Goal: Participate in discussion: Engage in conversation with other users on a specific topic

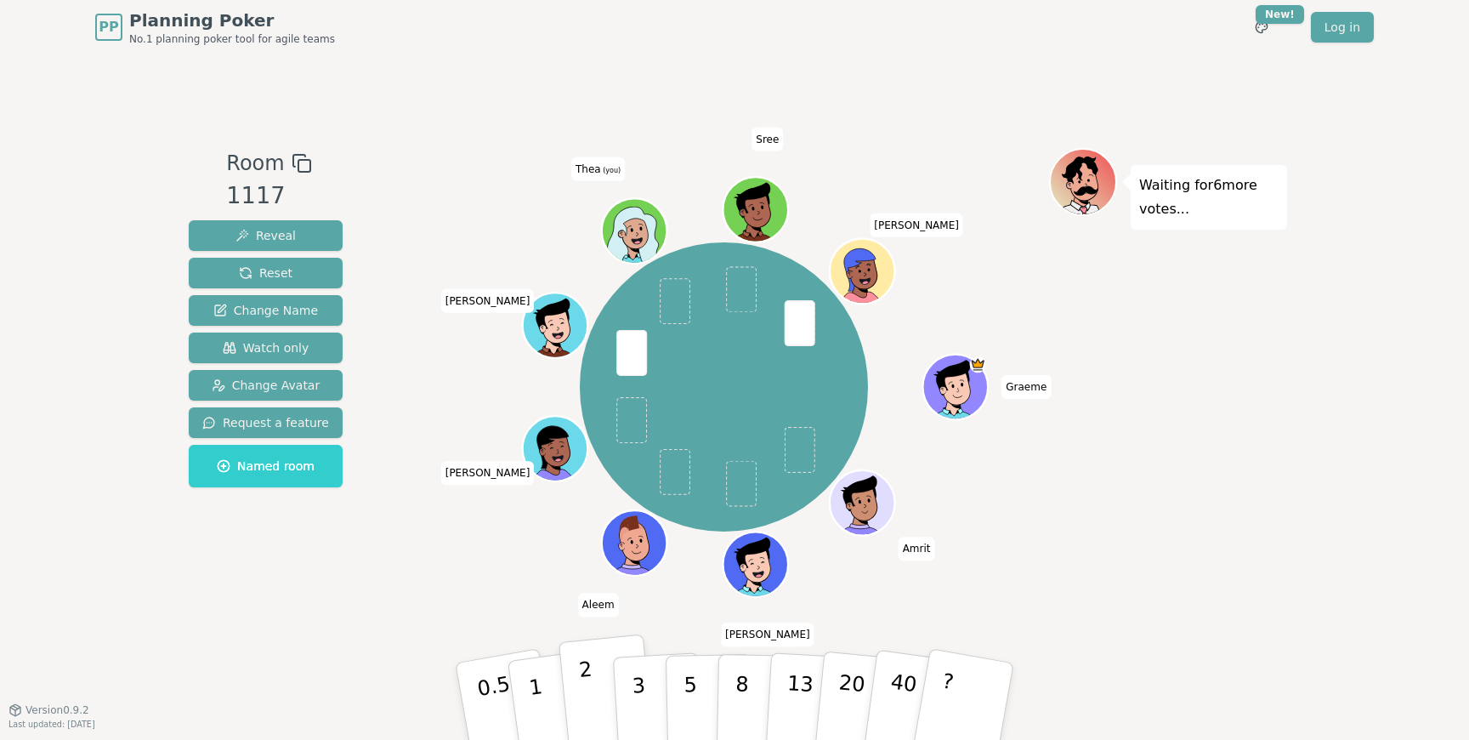
click at [588, 693] on p "2" at bounding box center [589, 703] width 22 height 93
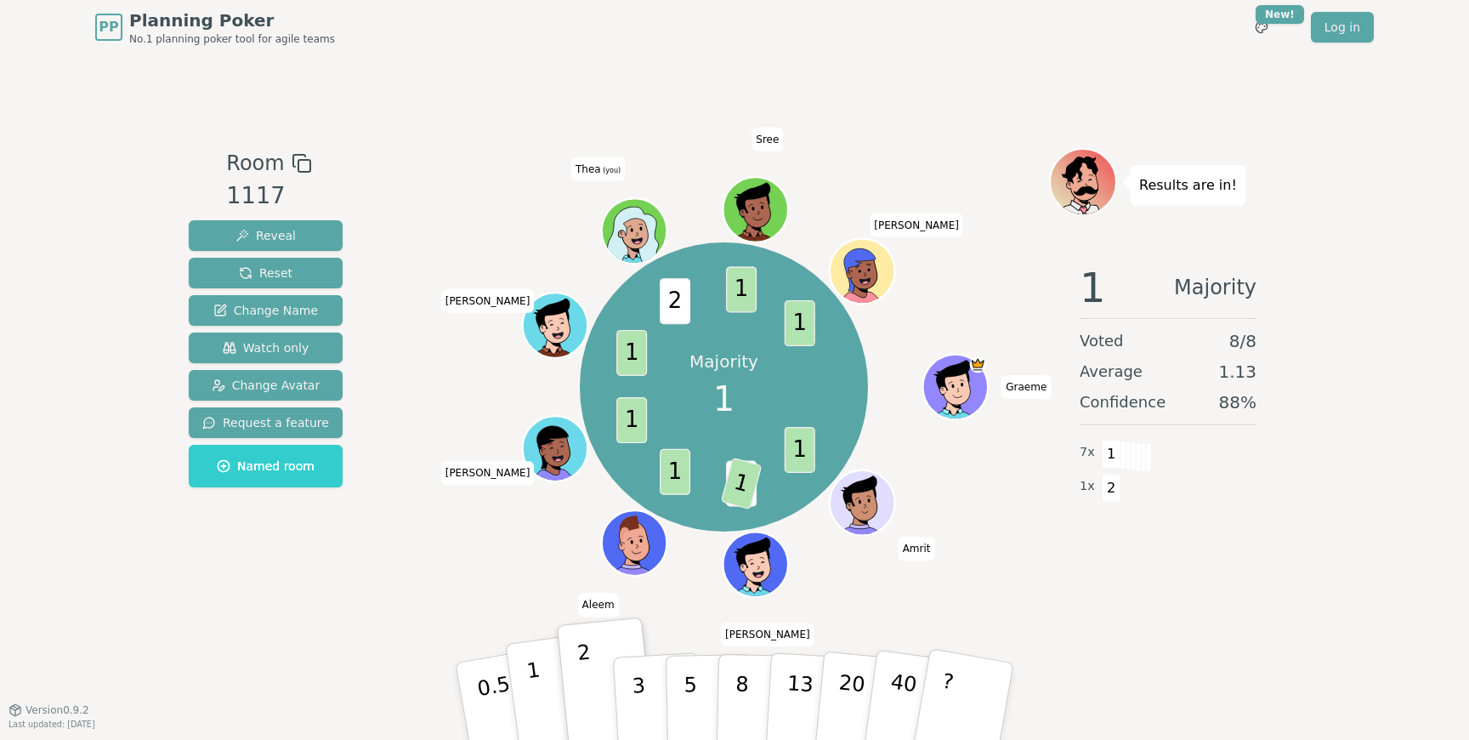
click at [546, 683] on button "1" at bounding box center [555, 702] width 101 height 138
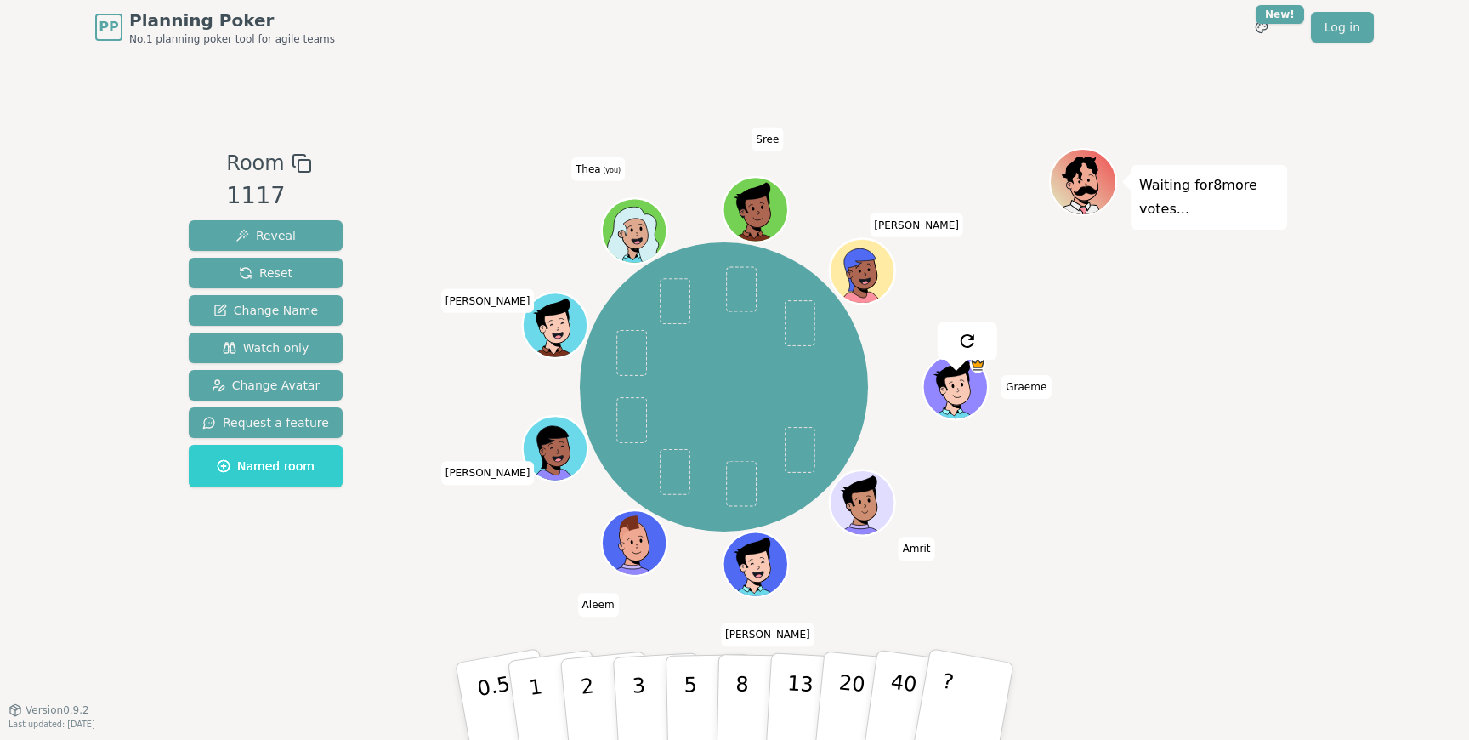
click at [332, 618] on div "Room 1117 Reveal Reset Change Name Watch only Change Avatar Request a feature N…" at bounding box center [734, 381] width 1105 height 655
click at [415, 582] on div "[PERSON_NAME] [PERSON_NAME] [PERSON_NAME] [PERSON_NAME] (you) [PERSON_NAME]" at bounding box center [724, 387] width 650 height 417
click at [457, 611] on div "[PERSON_NAME] [PERSON_NAME] [PERSON_NAME] [PERSON_NAME] (you) [PERSON_NAME]" at bounding box center [724, 382] width 650 height 468
click at [592, 684] on button "2" at bounding box center [607, 701] width 97 height 135
click at [260, 701] on div "Room 1117 Reveal Reset Change Name Watch only Change Avatar Request a feature N…" at bounding box center [734, 381] width 1105 height 655
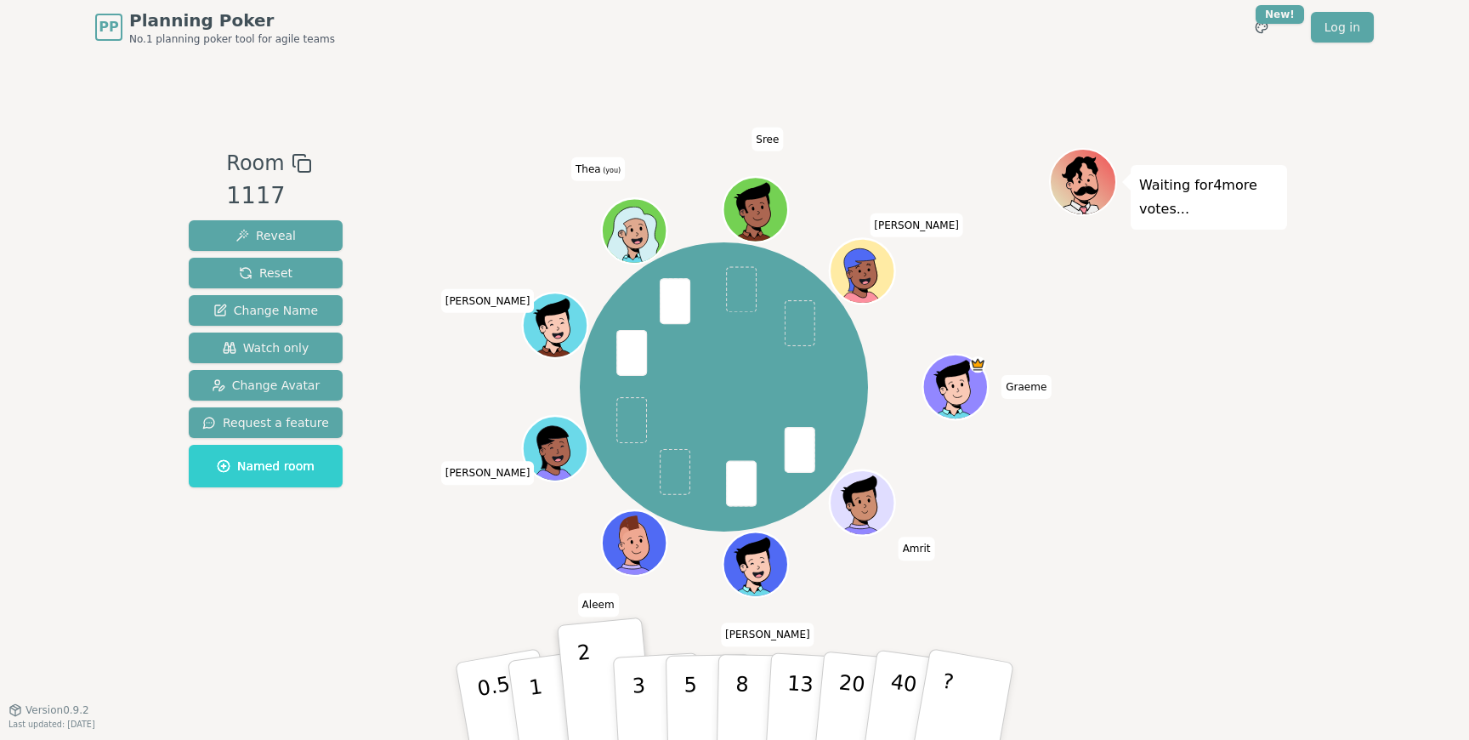
click at [400, 576] on div "[PERSON_NAME] [PERSON_NAME] [PERSON_NAME] [PERSON_NAME] (you) [PERSON_NAME]" at bounding box center [724, 387] width 650 height 417
click at [365, 623] on div "Room 1117 Reveal Reset Change Name Watch only Change Avatar Request a feature N…" at bounding box center [734, 381] width 1105 height 655
click at [354, 588] on div "Room 1117 Reveal Reset Change Name Watch only Change Avatar Request a feature N…" at bounding box center [734, 382] width 1105 height 468
click at [428, 599] on div "[PERSON_NAME] [PERSON_NAME] [PERSON_NAME] [PERSON_NAME] (you) [PERSON_NAME]" at bounding box center [724, 382] width 650 height 468
click at [400, 582] on div "[PERSON_NAME] [PERSON_NAME] [PERSON_NAME] [PERSON_NAME] (you) [PERSON_NAME]" at bounding box center [724, 387] width 650 height 417
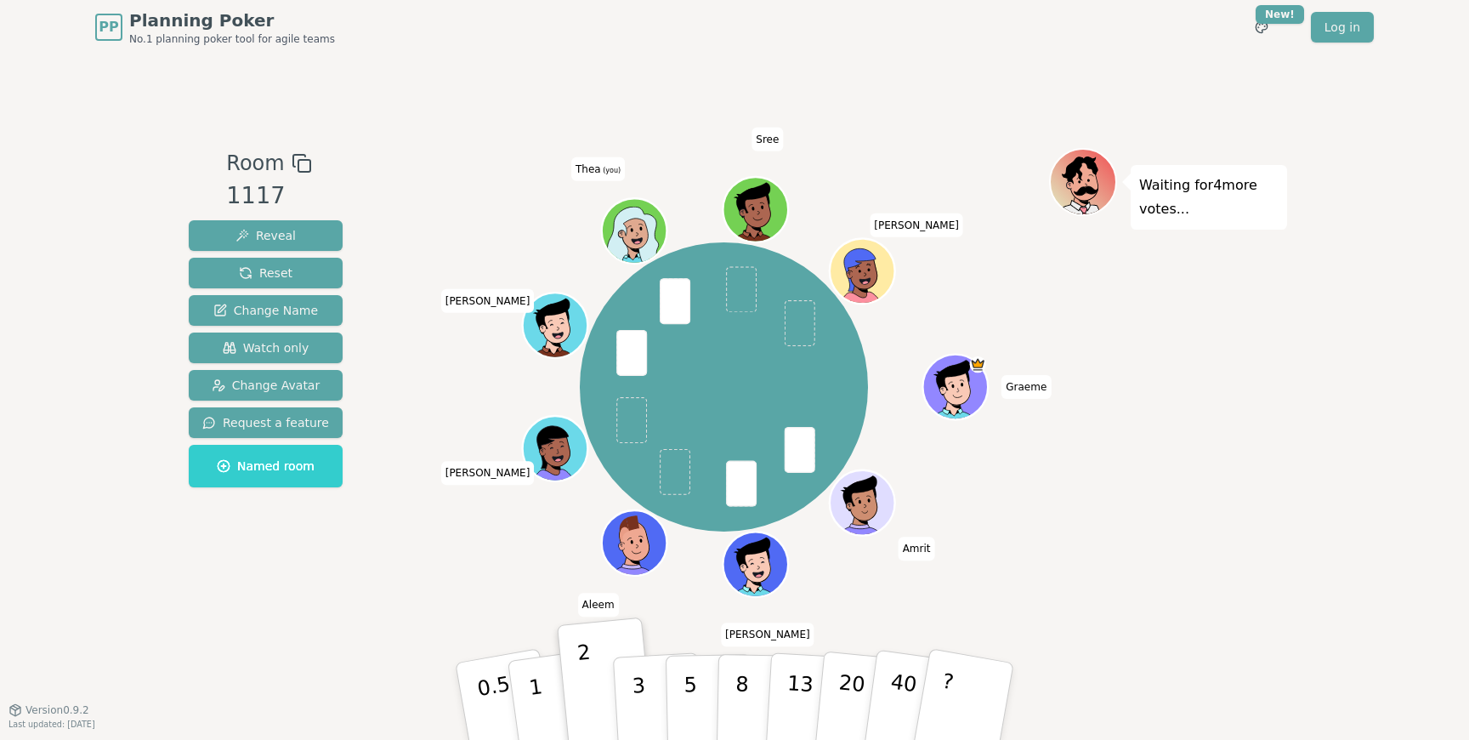
click at [395, 552] on div "Room 1117 Reveal Reset Change Name Watch only Change Avatar Request a feature N…" at bounding box center [734, 382] width 1105 height 468
click at [648, 695] on button "3" at bounding box center [658, 701] width 93 height 133
click at [596, 692] on button "2" at bounding box center [607, 701] width 97 height 135
click at [639, 711] on p "3" at bounding box center [640, 702] width 19 height 93
click at [491, 600] on div "[PERSON_NAME] [PERSON_NAME] [PERSON_NAME] [PERSON_NAME] (you) [PERSON_NAME]" at bounding box center [724, 382] width 650 height 468
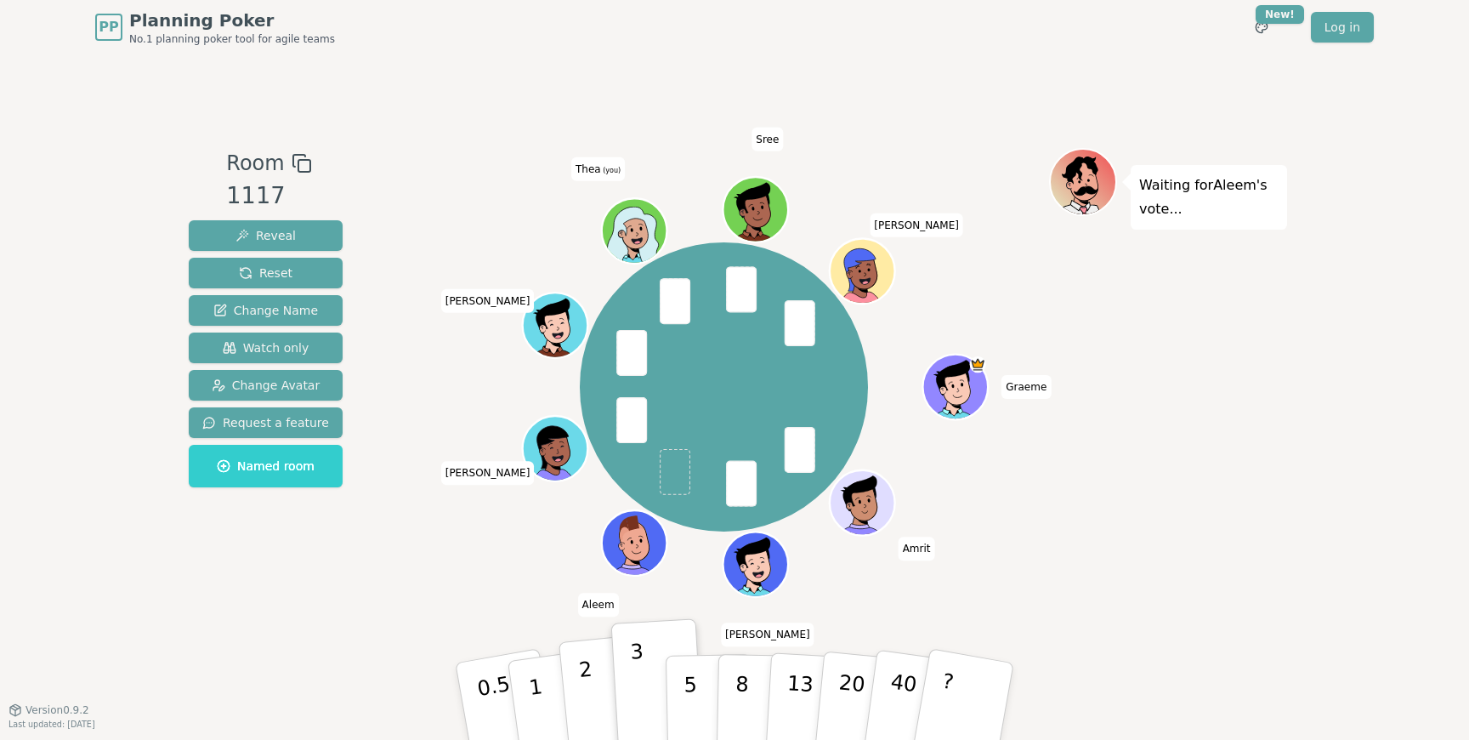
click at [588, 683] on p "2" at bounding box center [589, 703] width 22 height 93
click at [502, 551] on div "[PERSON_NAME] [PERSON_NAME] [PERSON_NAME] [PERSON_NAME] (you) [PERSON_NAME]" at bounding box center [724, 387] width 650 height 417
click at [501, 607] on div "[PERSON_NAME] [PERSON_NAME] [PERSON_NAME] [PERSON_NAME] (you) [PERSON_NAME]" at bounding box center [724, 382] width 650 height 468
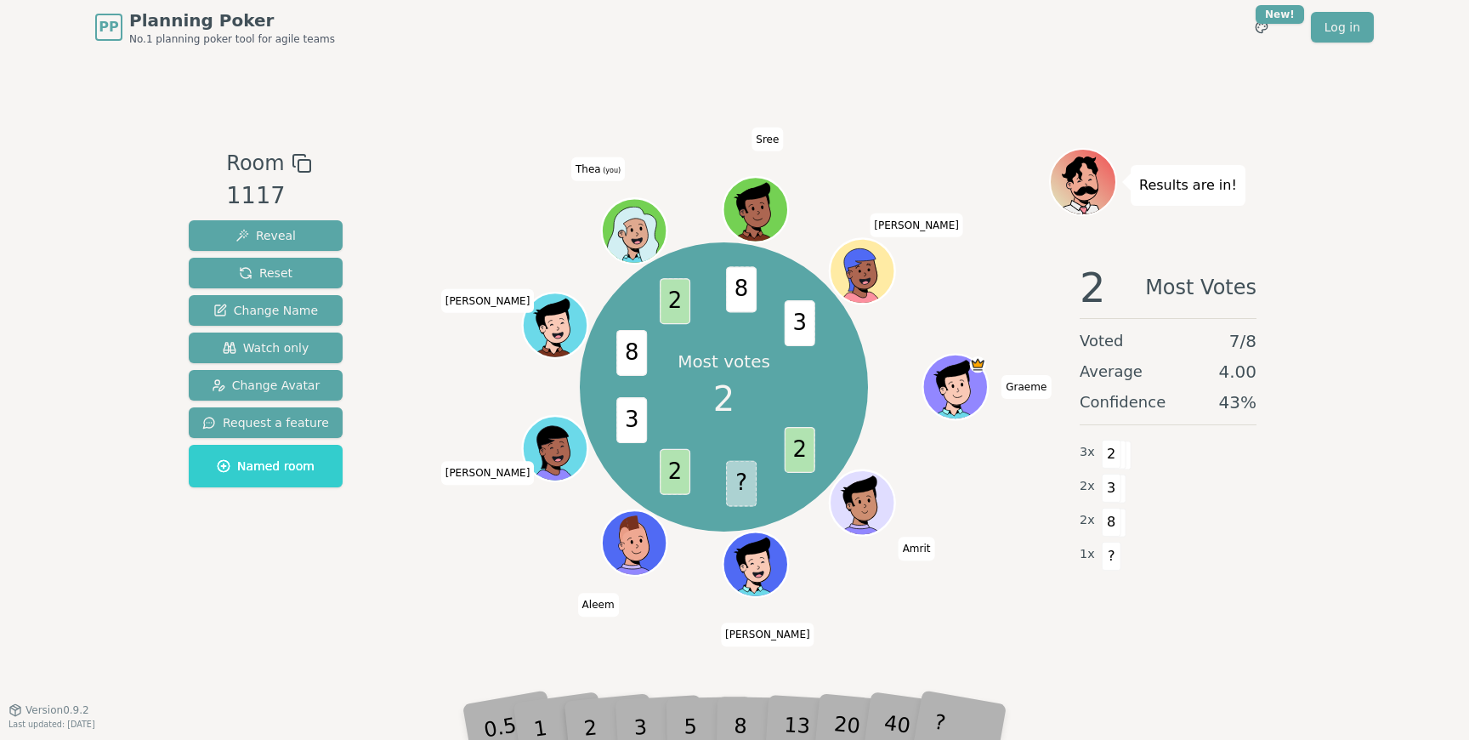
click at [658, 650] on div "Room 1117 Reveal Reset Change Name Watch only Change Avatar Request a feature N…" at bounding box center [734, 381] width 1105 height 655
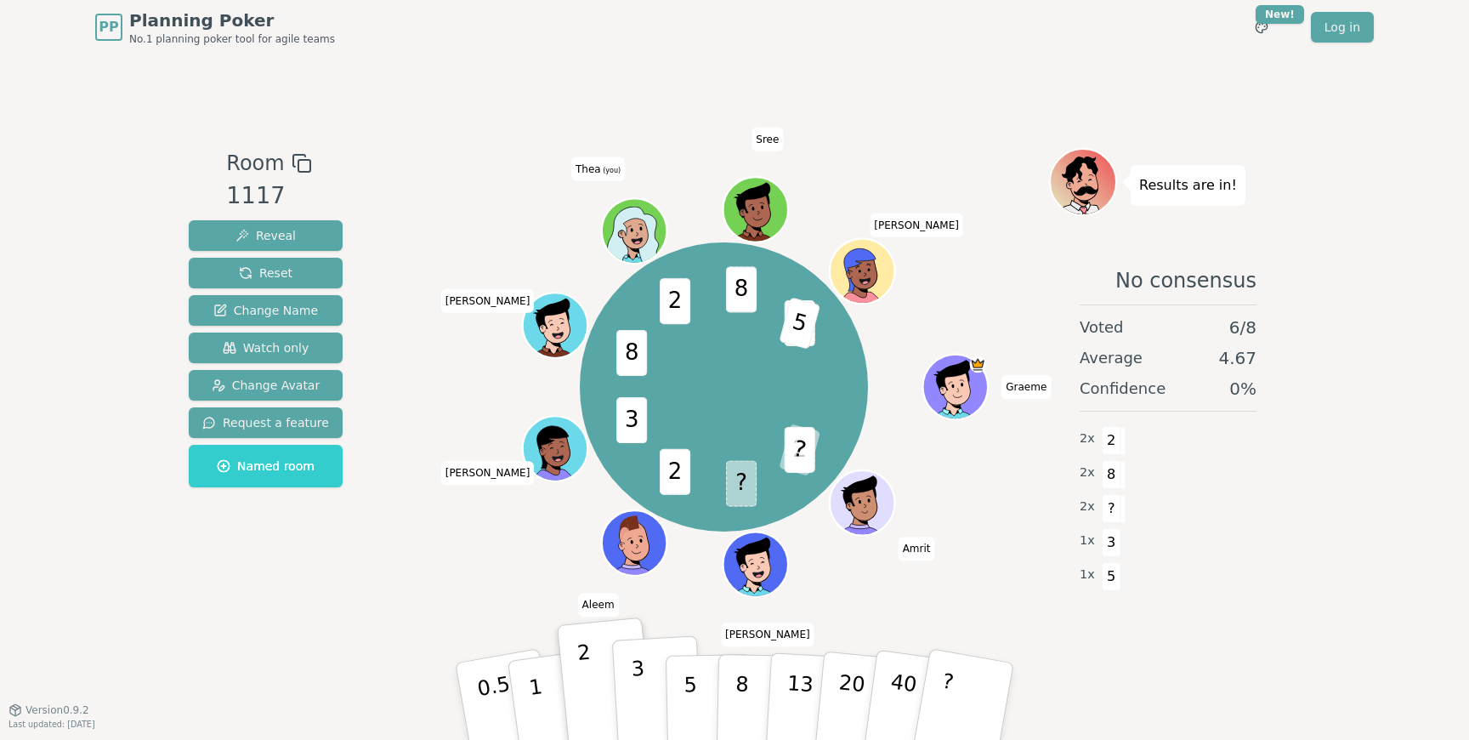
click at [648, 707] on button "3" at bounding box center [658, 701] width 93 height 133
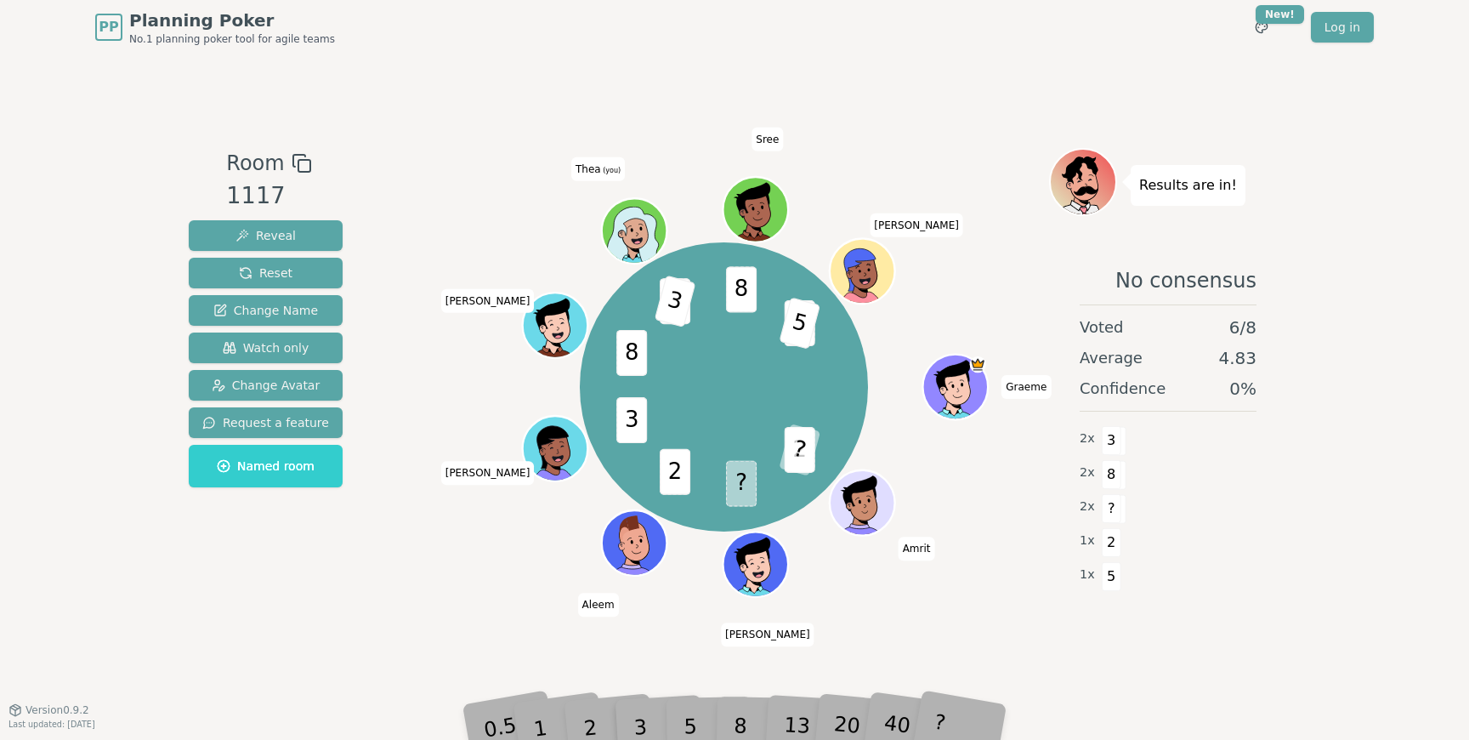
click at [415, 576] on div "2 ? ? 2 3 8 2 3 8 3 5 Graeme Amrit [PERSON_NAME] [PERSON_NAME] [PERSON_NAME] (y…" at bounding box center [724, 387] width 650 height 417
click at [673, 661] on div "Room 1117 Reveal Reset Change Name Watch only Change Avatar Request a feature N…" at bounding box center [734, 381] width 1105 height 655
click at [689, 716] on div "5" at bounding box center [709, 701] width 52 height 60
click at [690, 710] on div "5" at bounding box center [709, 701] width 52 height 60
click at [674, 653] on div "Room 1117 Reveal Reset Change Name Watch only Change Avatar Request a feature N…" at bounding box center [734, 381] width 1105 height 655
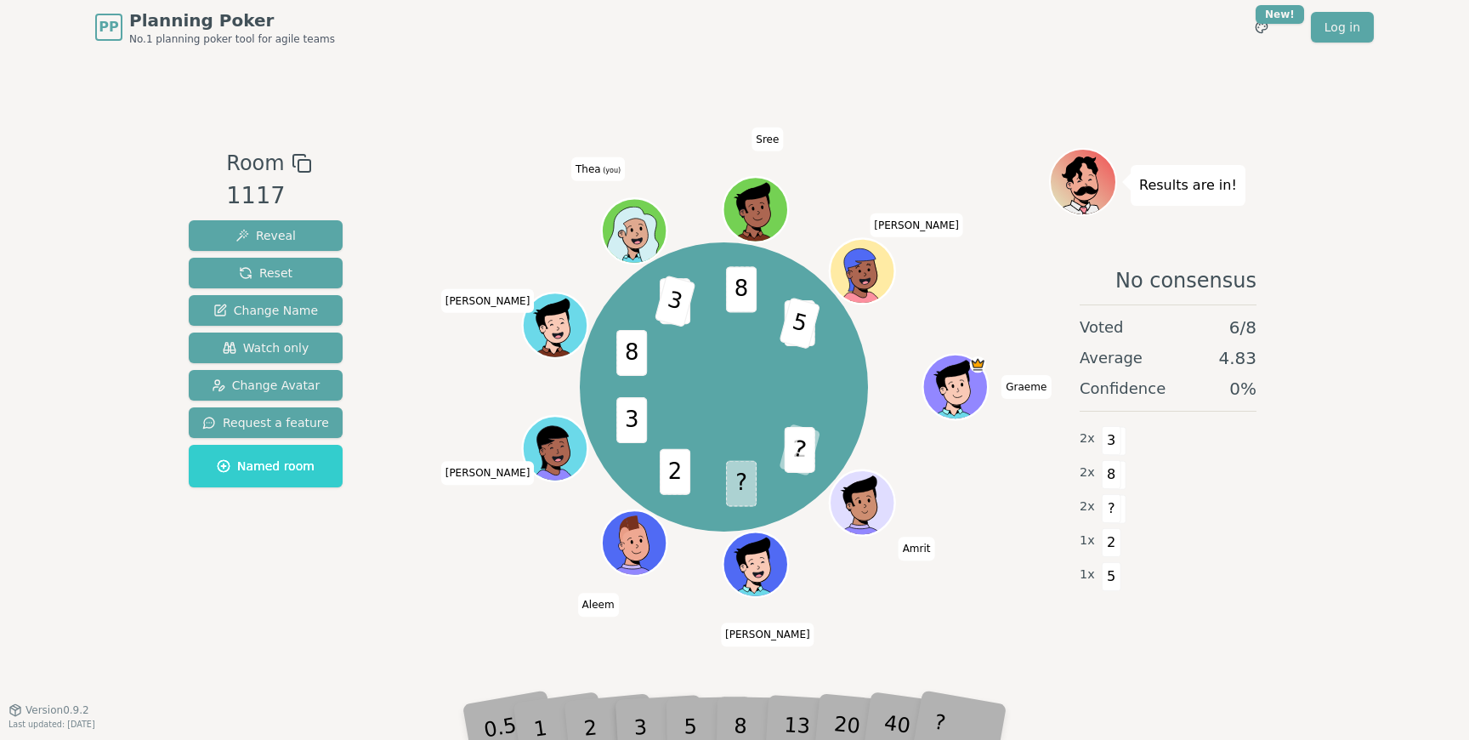
click at [684, 718] on div "5" at bounding box center [709, 701] width 52 height 60
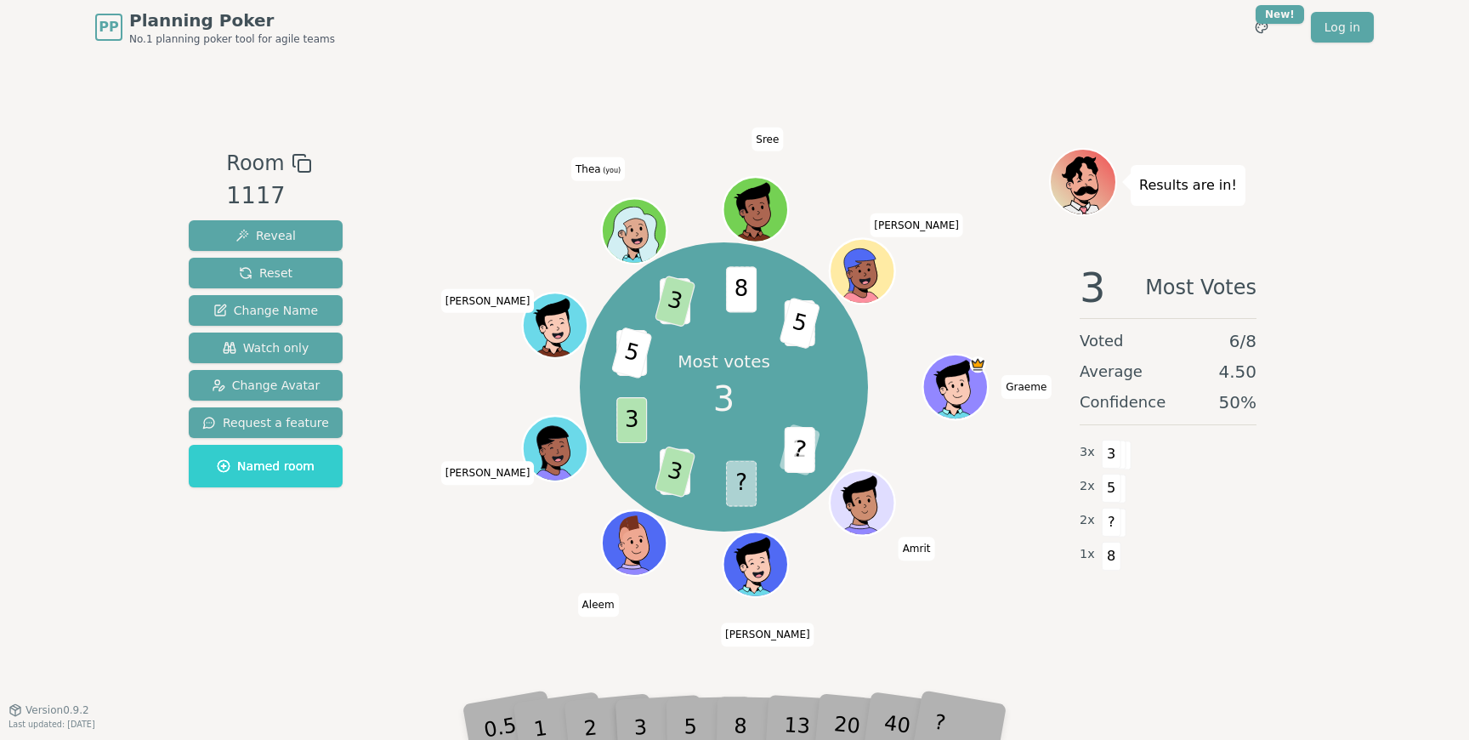
click at [700, 628] on div "Room 1117 Reveal Reset Change Name Watch only Change Avatar Request a feature N…" at bounding box center [734, 381] width 1105 height 655
click at [686, 648] on div "Room 1117 Reveal Reset Change Name Watch only Change Avatar Request a feature N…" at bounding box center [734, 381] width 1105 height 655
click at [512, 605] on div "Most votes 3 2 ? ? 2 3 3 8 5 2 3 8 3 5 Graeme Amrit [PERSON_NAME] [PERSON_NAME]…" at bounding box center [724, 382] width 650 height 468
click at [465, 623] on div "Room 1117 Reveal Reset Change Name Watch only Change Avatar Request a feature N…" at bounding box center [734, 381] width 1105 height 655
click at [678, 705] on div "3" at bounding box center [658, 701] width 54 height 62
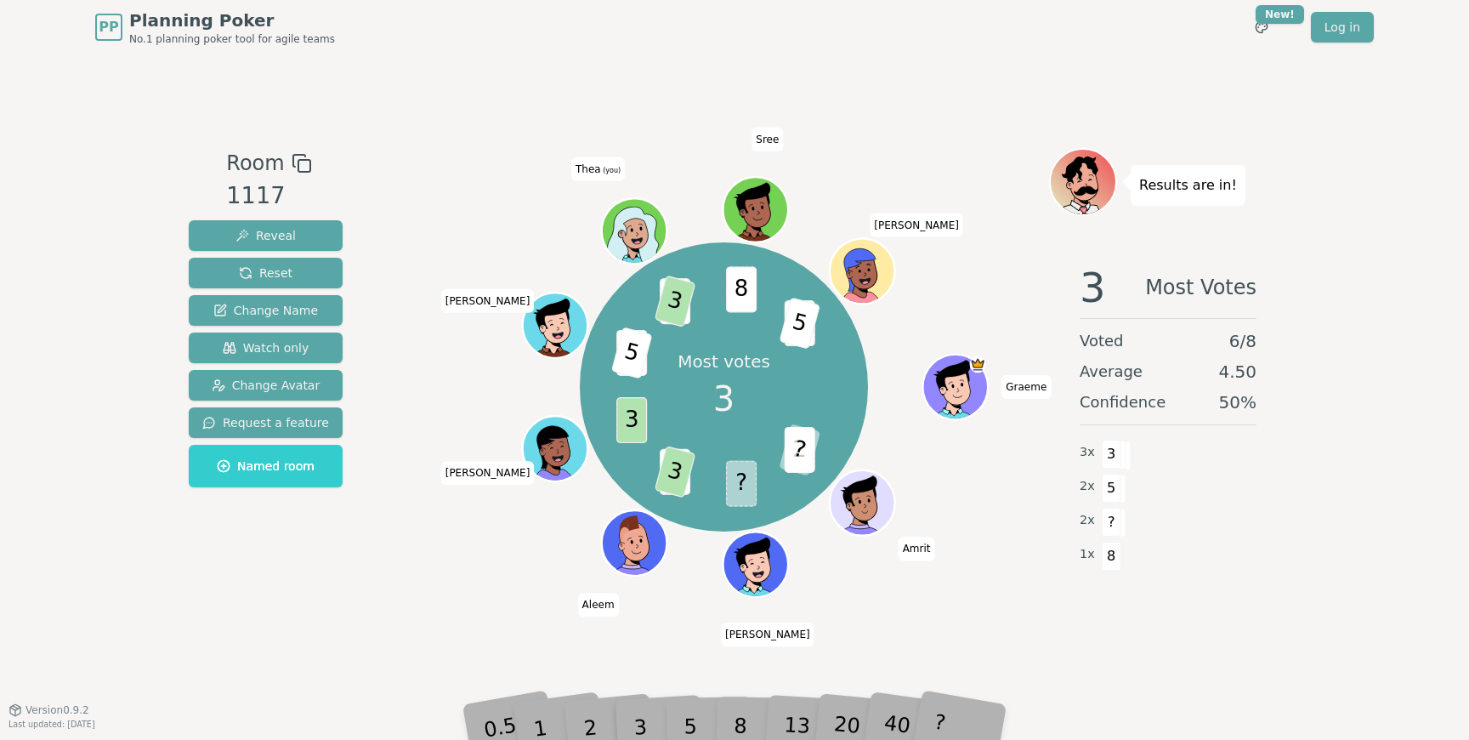
click at [612, 720] on div "2" at bounding box center [607, 701] width 56 height 64
click at [385, 646] on div "Room 1117 Reveal Reset Change Name Watch only Change Avatar Request a feature N…" at bounding box center [734, 381] width 1105 height 655
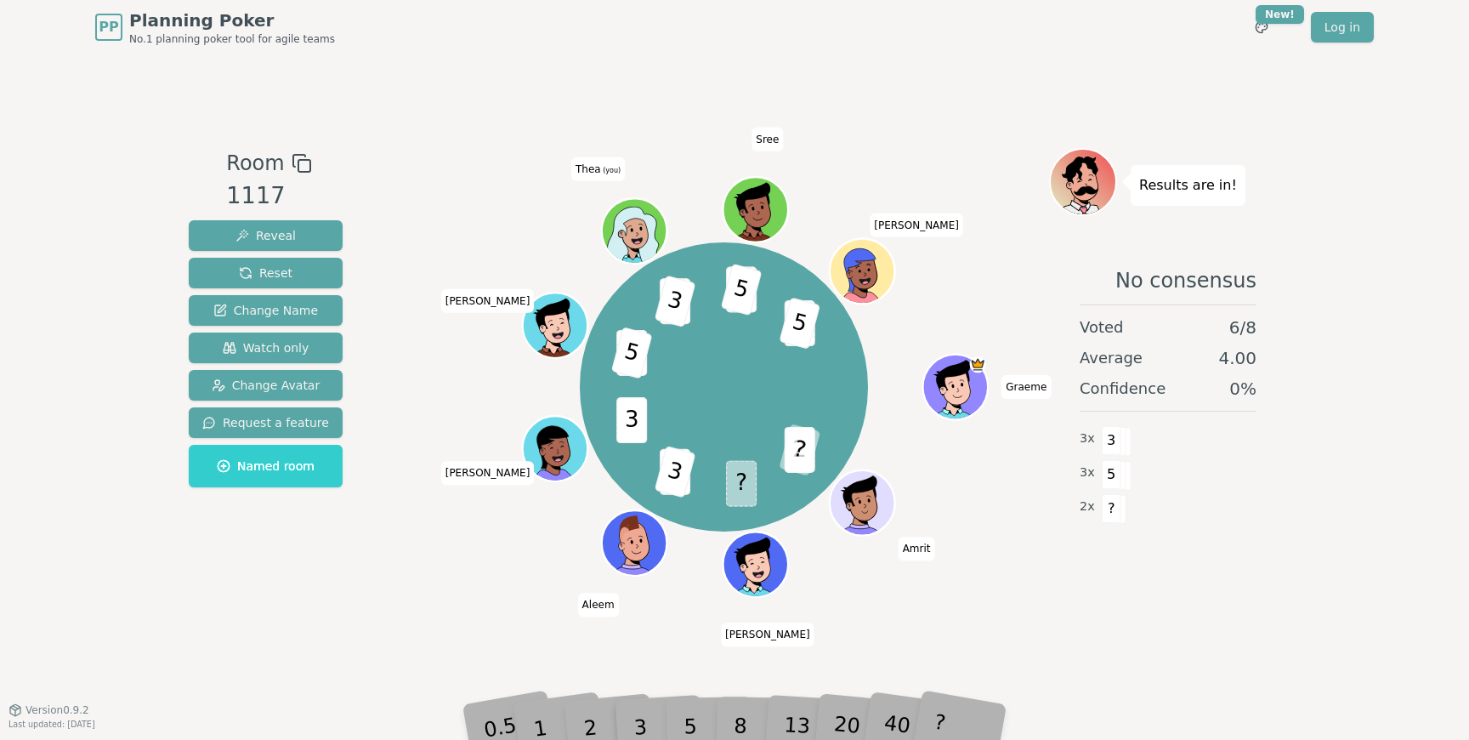
click at [422, 628] on div "Room 1117 Reveal Reset Change Name Watch only Change Avatar Request a feature N…" at bounding box center [734, 381] width 1105 height 655
click at [642, 726] on div "3" at bounding box center [658, 701] width 54 height 62
click at [459, 606] on div "2 ? ? 2 3 3 8 5 2 3 8 5 3 5 Graeme Amrit [PERSON_NAME] [PERSON_NAME] [PERSON_NA…" at bounding box center [724, 382] width 650 height 468
click at [534, 645] on div "Room 1117 Reveal Reset Change Name Watch only Change Avatar Request a feature N…" at bounding box center [734, 381] width 1105 height 655
click at [623, 674] on div "2" at bounding box center [607, 701] width 56 height 64
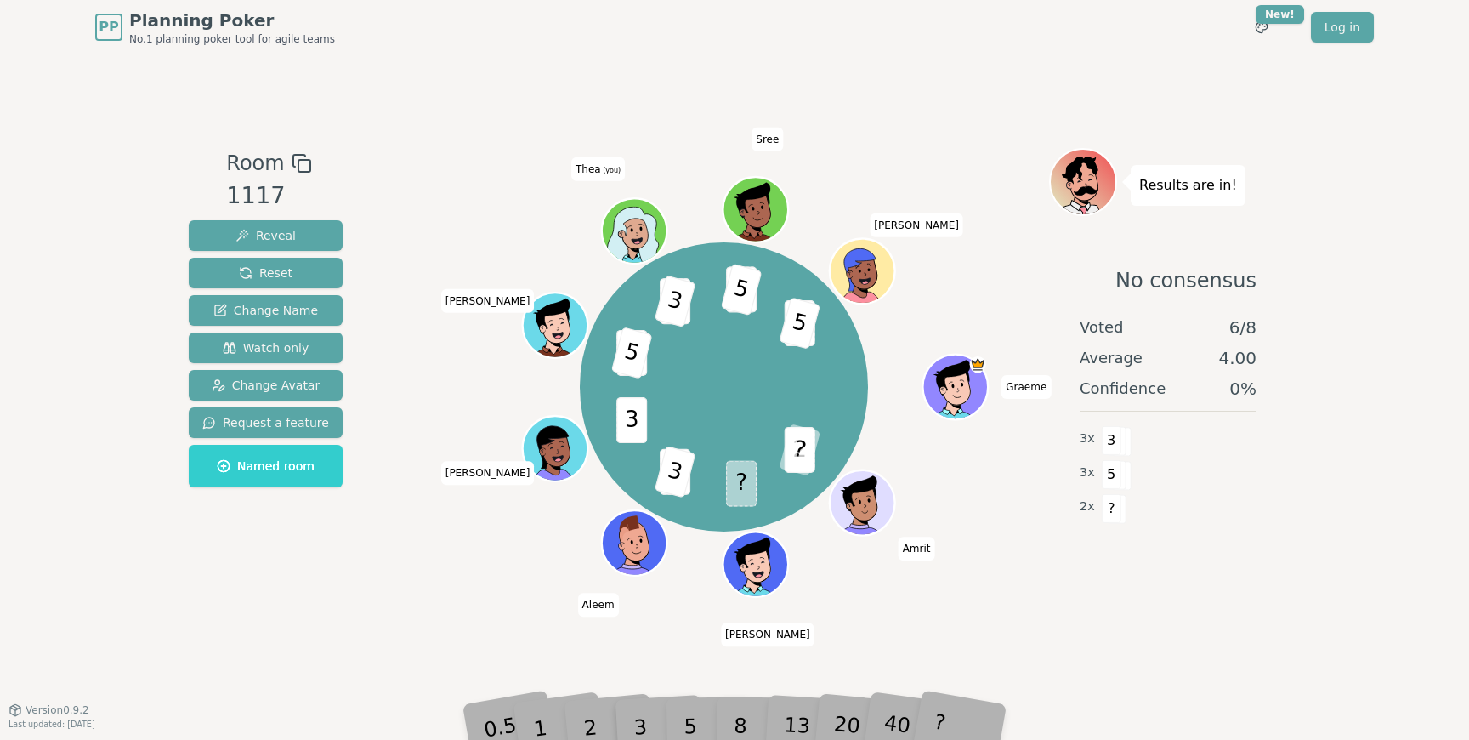
click at [623, 674] on div "2" at bounding box center [607, 701] width 56 height 64
click at [623, 670] on div "2" at bounding box center [607, 701] width 56 height 64
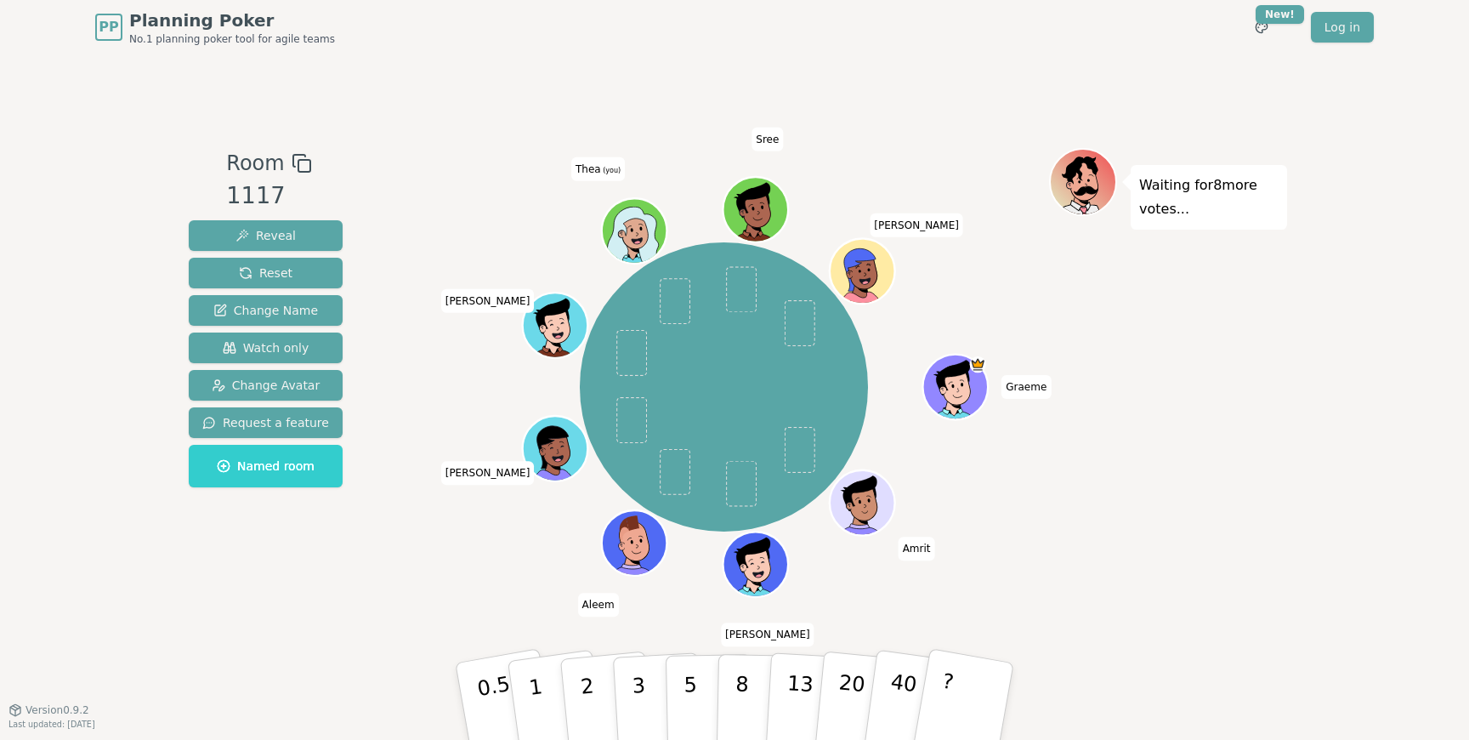
click at [429, 587] on div "[PERSON_NAME] [PERSON_NAME] [PERSON_NAME] [PERSON_NAME] (you) [PERSON_NAME]" at bounding box center [724, 387] width 650 height 417
click at [399, 587] on div "[PERSON_NAME] [PERSON_NAME] [PERSON_NAME] [PERSON_NAME] (you) [PERSON_NAME]" at bounding box center [724, 387] width 650 height 417
click at [598, 694] on button "2" at bounding box center [607, 701] width 97 height 135
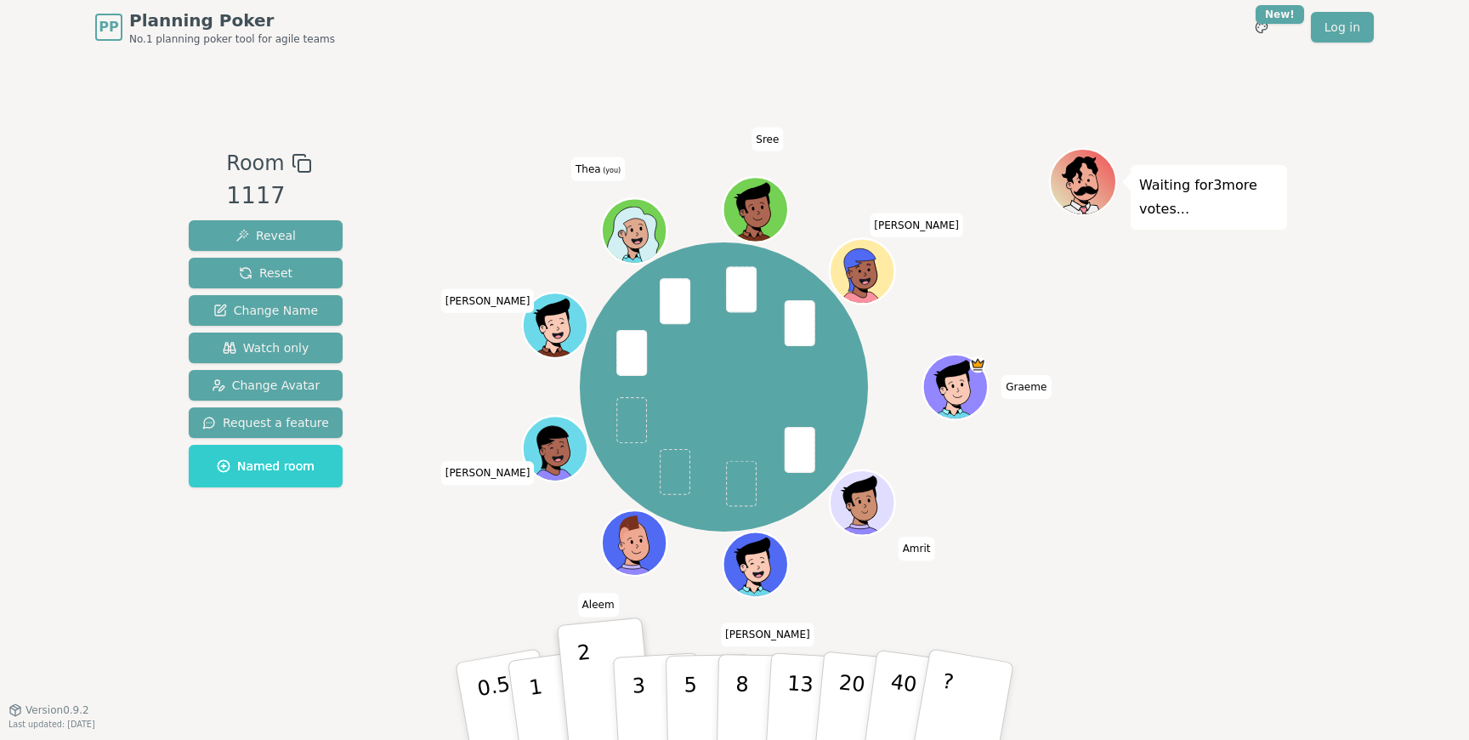
click at [416, 577] on div "[PERSON_NAME] [PERSON_NAME] [PERSON_NAME] [PERSON_NAME] (you) [PERSON_NAME]" at bounding box center [724, 387] width 650 height 417
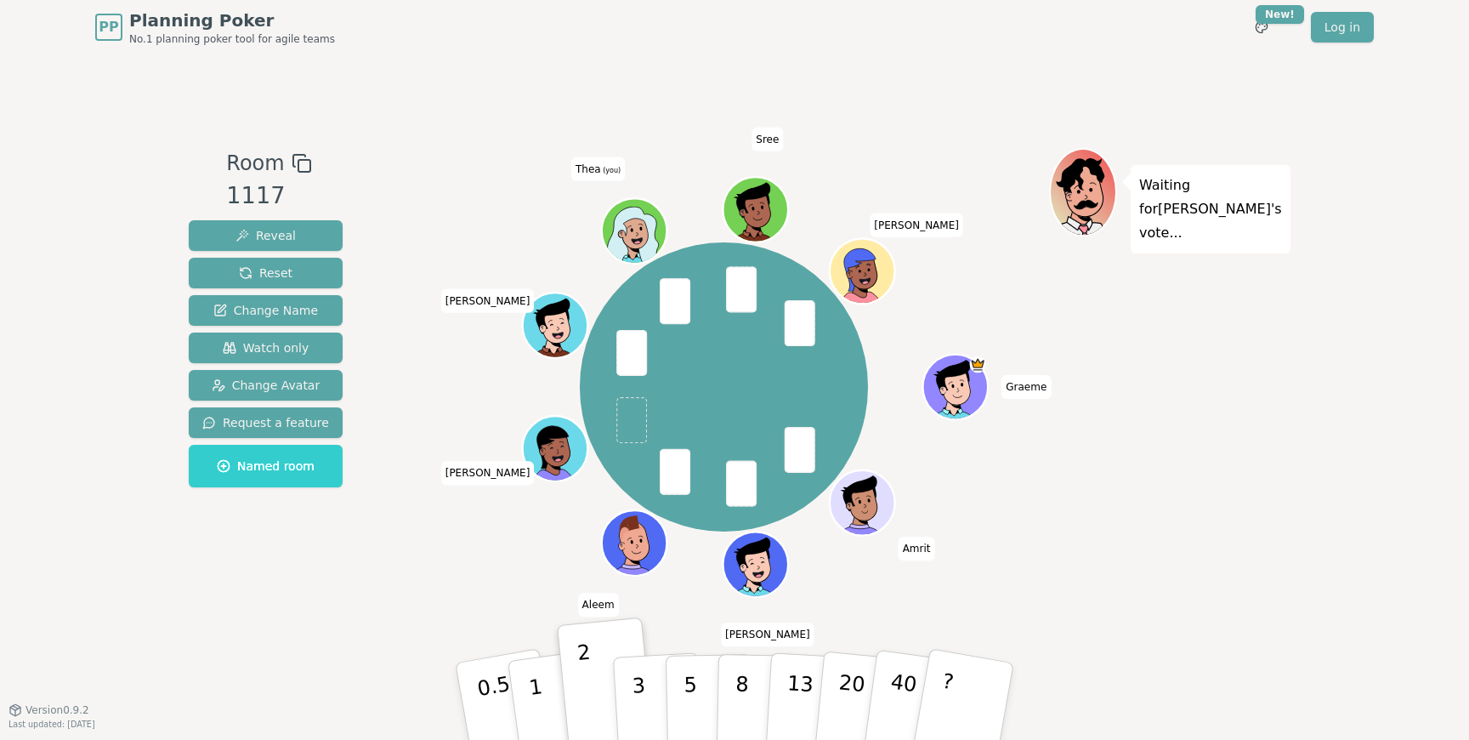
click at [395, 595] on div "Room 1117 Reveal Reset Change Name Watch only Change Avatar Request a feature N…" at bounding box center [734, 382] width 1105 height 468
click at [405, 598] on div "[PERSON_NAME] [PERSON_NAME] [PERSON_NAME] [PERSON_NAME] (you) [PERSON_NAME]" at bounding box center [724, 382] width 650 height 468
click at [426, 610] on div "[PERSON_NAME] [PERSON_NAME] [PERSON_NAME] [PERSON_NAME] (you) [PERSON_NAME]" at bounding box center [724, 382] width 650 height 468
click at [386, 587] on div "Room 1117 Reveal Reset Change Name Watch only Change Avatar Request a feature N…" at bounding box center [734, 382] width 1105 height 468
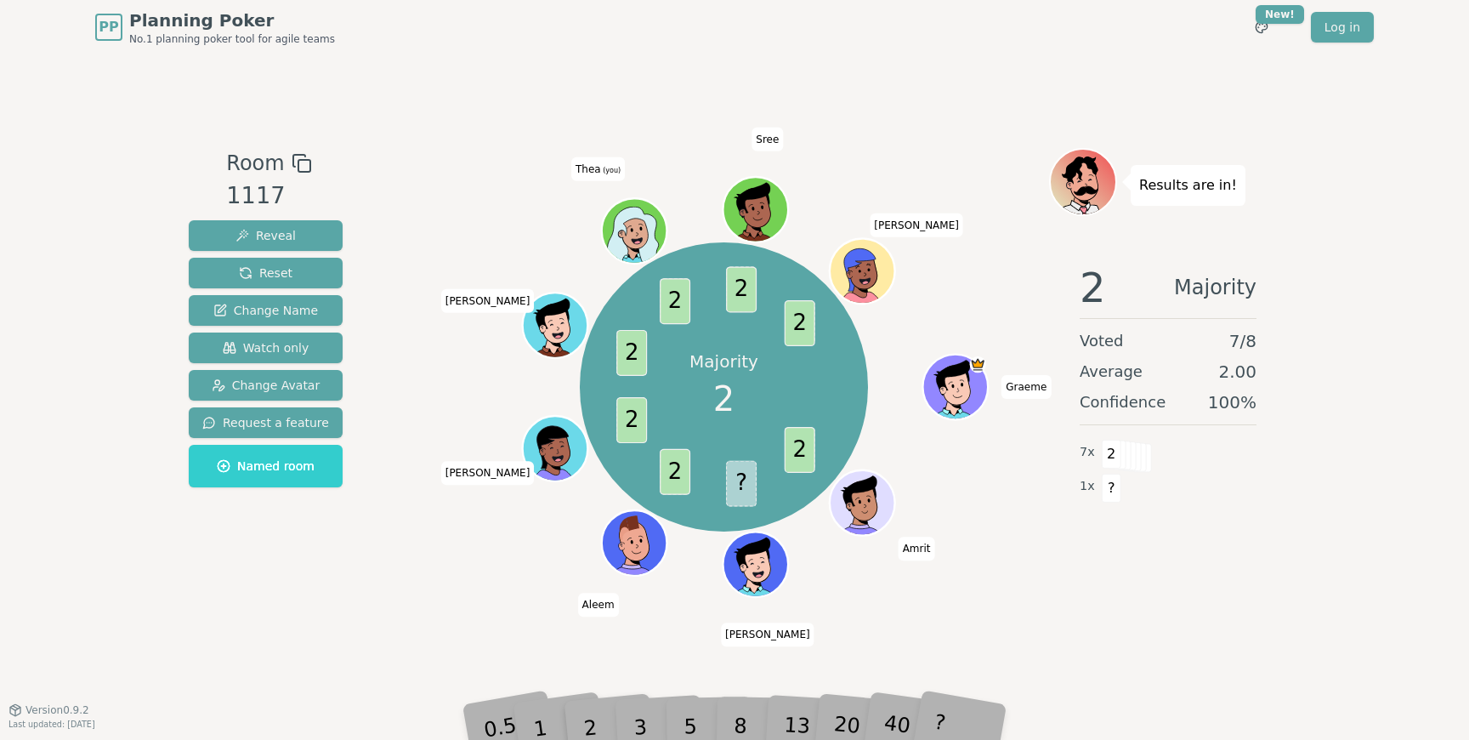
click at [382, 611] on div "Room 1117 Reveal Reset Change Name Watch only Change Avatar Request a feature N…" at bounding box center [734, 382] width 1105 height 468
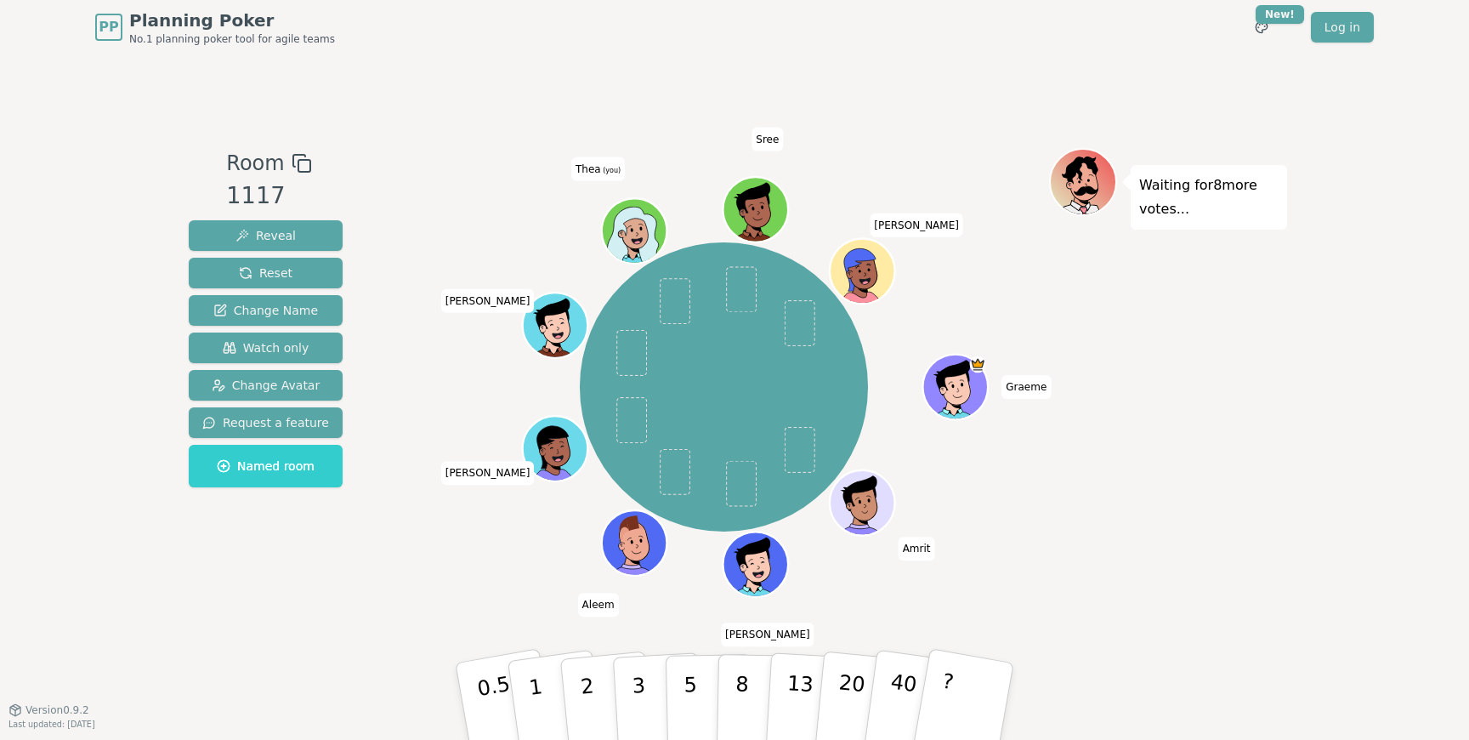
click at [450, 588] on div "[PERSON_NAME] [PERSON_NAME] [PERSON_NAME] [PERSON_NAME] (you) [PERSON_NAME]" at bounding box center [724, 387] width 650 height 417
click at [642, 691] on p "3" at bounding box center [640, 702] width 19 height 93
click at [412, 570] on div "[PERSON_NAME] [PERSON_NAME] [PERSON_NAME] [PERSON_NAME] (you) [PERSON_NAME]" at bounding box center [724, 387] width 650 height 417
click at [343, 596] on div "Room 1117 Reveal Reset Change Name Watch only Change Avatar Request a feature N…" at bounding box center [734, 382] width 1105 height 468
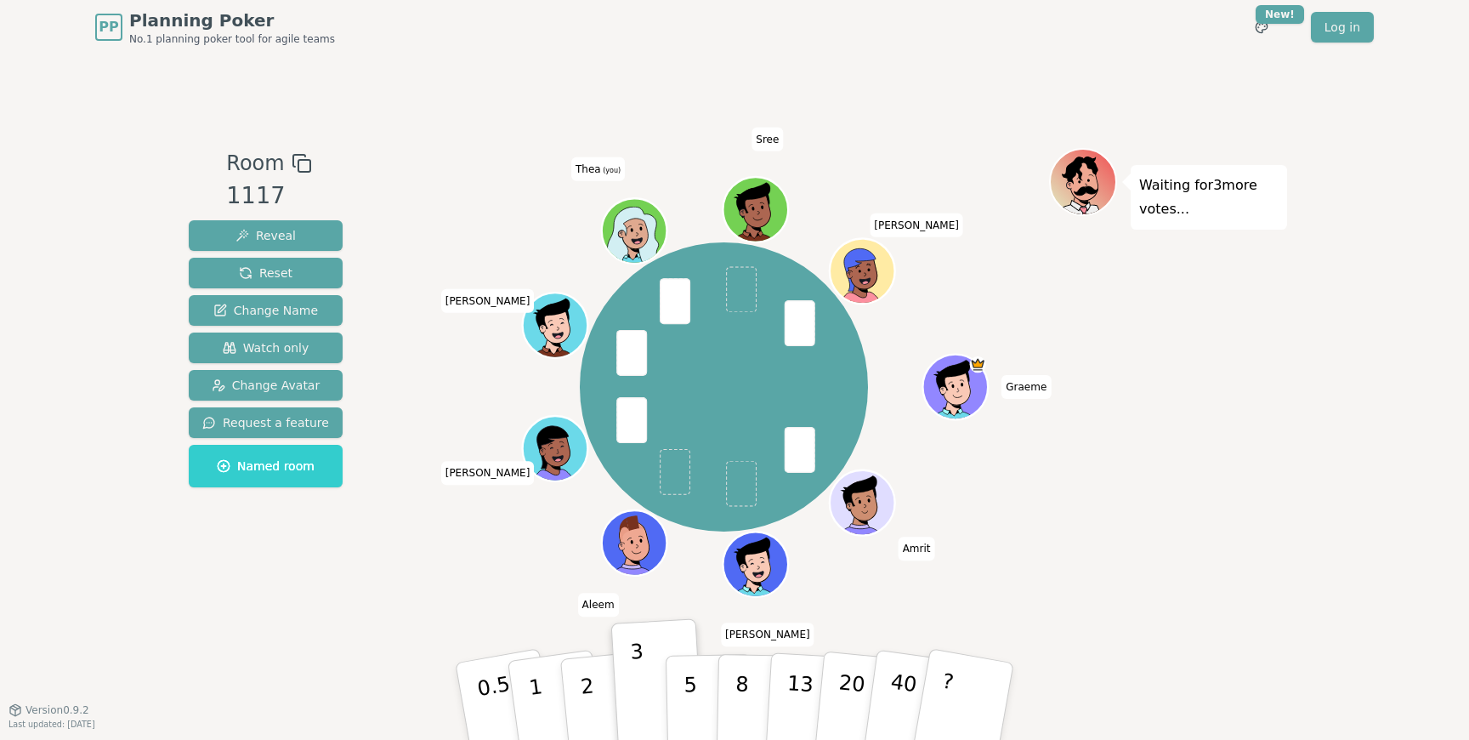
click at [395, 519] on div "Room 1117 Reveal Reset Change Name Watch only Change Avatar Request a feature N…" at bounding box center [734, 382] width 1105 height 468
click at [443, 525] on div "[PERSON_NAME] [PERSON_NAME] [PERSON_NAME] [PERSON_NAME] (you) [PERSON_NAME]" at bounding box center [724, 387] width 650 height 417
click at [395, 593] on div "Room 1117 Reveal Reset Change Name Watch only Change Avatar Request a feature N…" at bounding box center [734, 382] width 1105 height 468
click at [506, 581] on div "[PERSON_NAME] [PERSON_NAME] [PERSON_NAME] [PERSON_NAME] (you) [PERSON_NAME]" at bounding box center [724, 387] width 650 height 417
click at [488, 578] on div "[PERSON_NAME] [PERSON_NAME] [PERSON_NAME] [PERSON_NAME] (you) [PERSON_NAME]" at bounding box center [724, 387] width 650 height 417
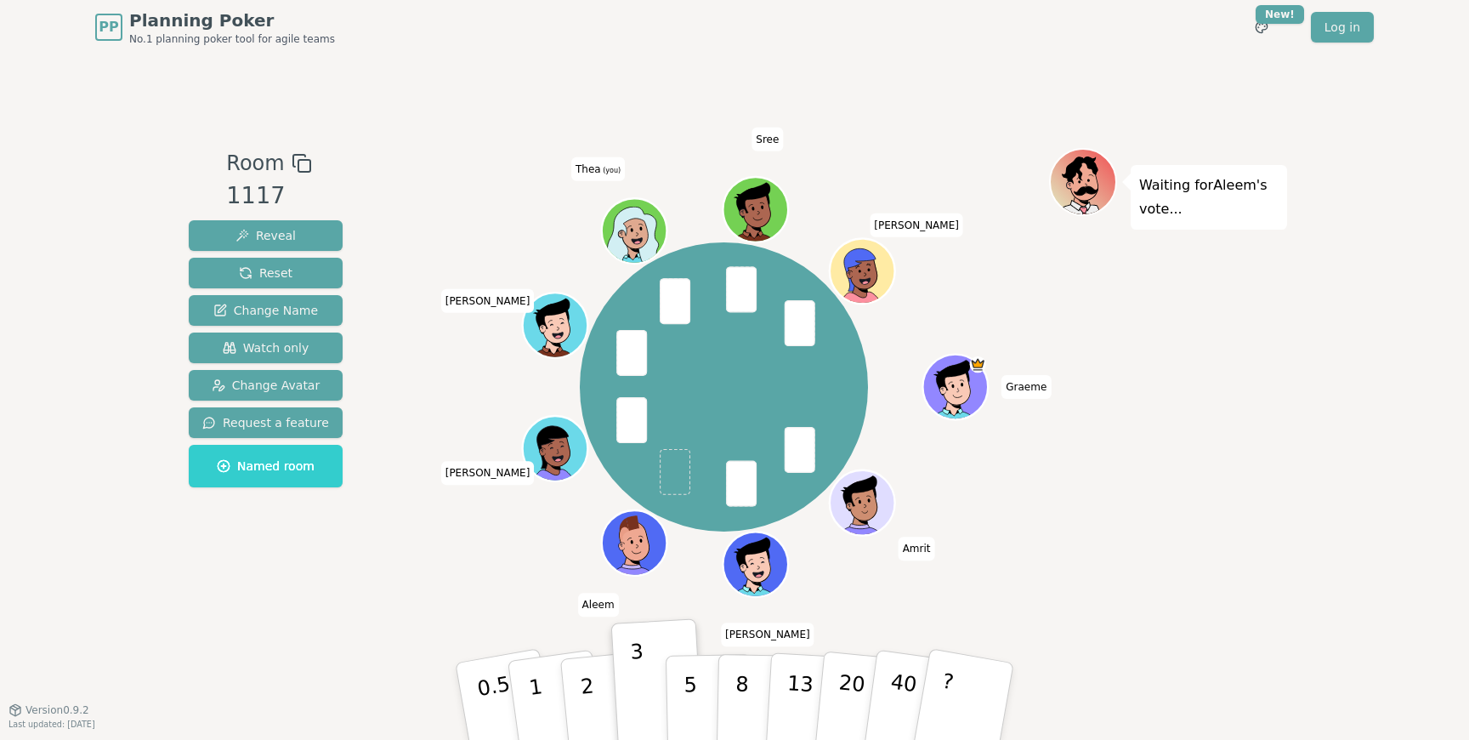
click at [488, 577] on div "[PERSON_NAME] [PERSON_NAME] [PERSON_NAME] [PERSON_NAME] (you) [PERSON_NAME]" at bounding box center [724, 387] width 650 height 417
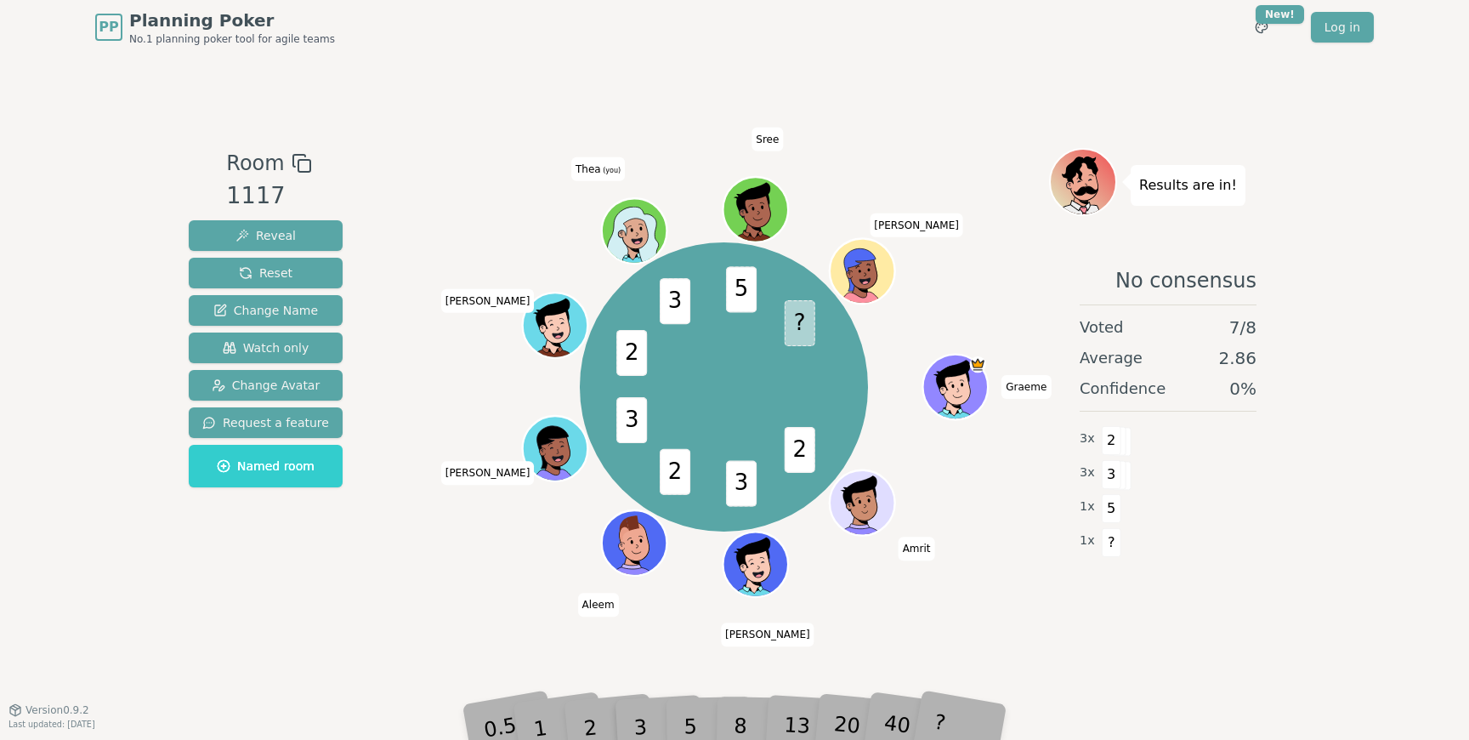
click at [414, 579] on div "2 3 2 3 2 3 5 ? Graeme Amrit [PERSON_NAME] [PERSON_NAME] [PERSON_NAME] (you) [P…" at bounding box center [724, 387] width 650 height 417
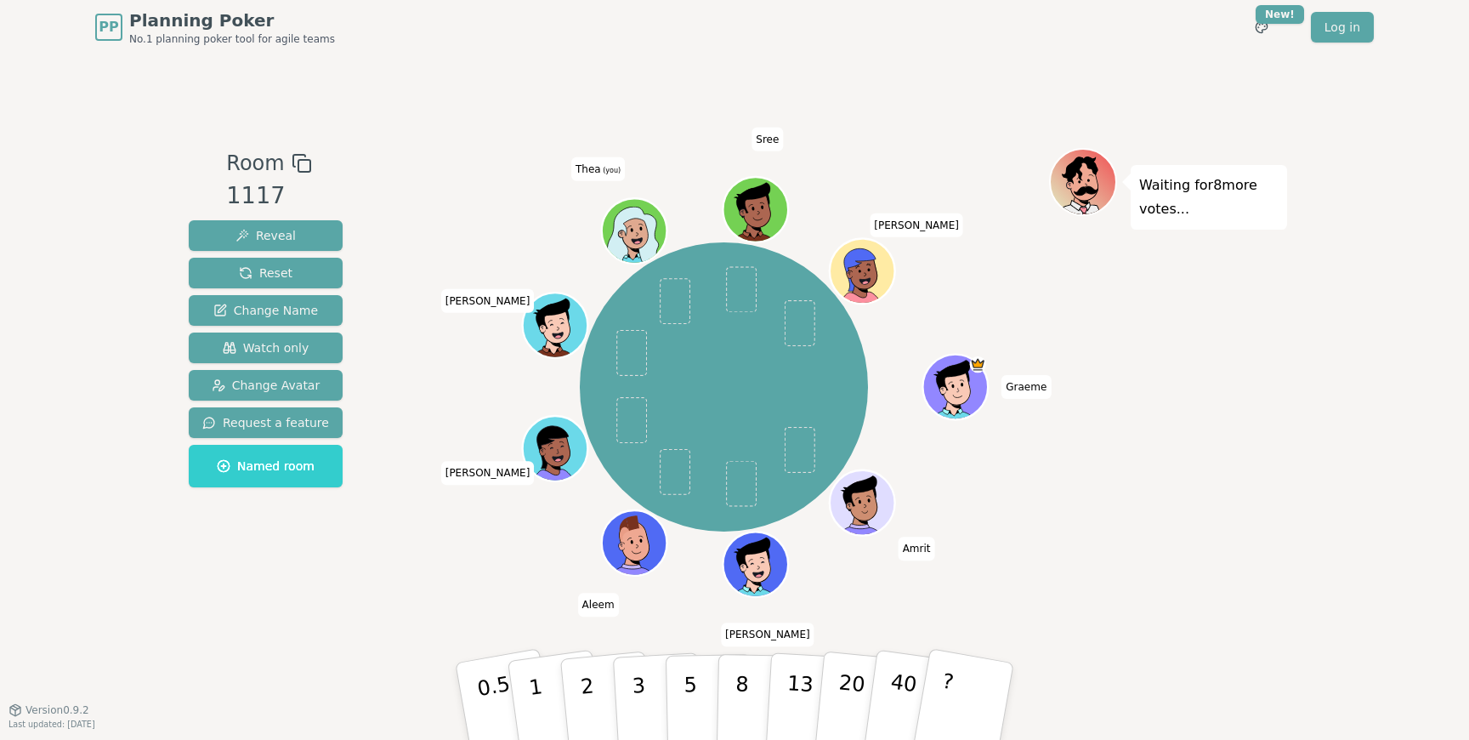
click at [429, 629] on div "Room 1117 Reveal Reset Change Name Watch only Change Avatar Request a feature N…" at bounding box center [734, 381] width 1105 height 655
click at [445, 586] on div "[PERSON_NAME] [PERSON_NAME] [PERSON_NAME] [PERSON_NAME] (you) [PERSON_NAME]" at bounding box center [724, 387] width 650 height 417
click at [390, 602] on div "Room 1117 Reveal Reset Change Name Watch only Change Avatar Request a feature N…" at bounding box center [734, 382] width 1105 height 468
click at [451, 573] on div "[PERSON_NAME] [PERSON_NAME] [PERSON_NAME] [PERSON_NAME] (you) [PERSON_NAME]" at bounding box center [724, 387] width 650 height 417
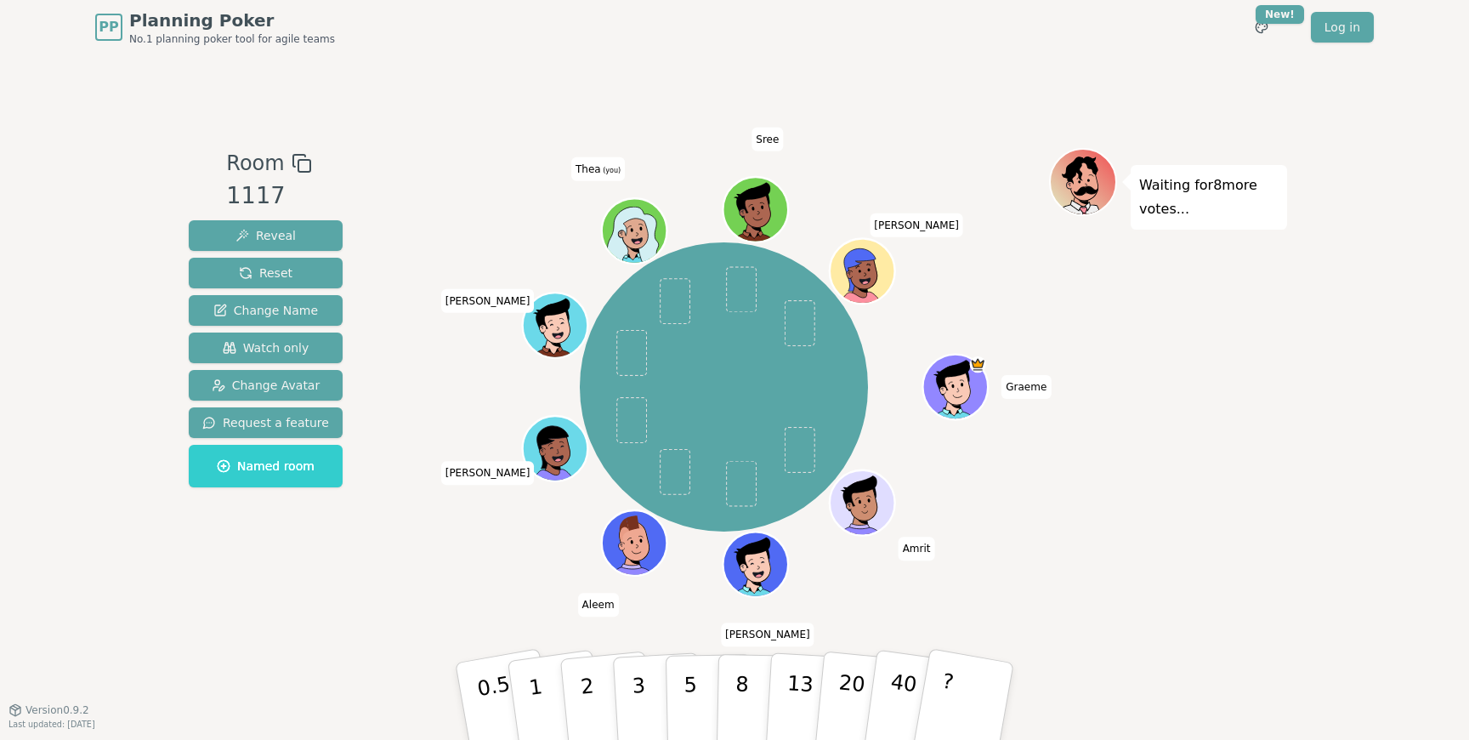
click at [431, 589] on div "[PERSON_NAME] [PERSON_NAME] [PERSON_NAME] [PERSON_NAME] (you) [PERSON_NAME]" at bounding box center [724, 387] width 650 height 417
click at [408, 557] on div "[PERSON_NAME] [PERSON_NAME] [PERSON_NAME] [PERSON_NAME] (you) [PERSON_NAME]" at bounding box center [724, 387] width 650 height 417
click at [588, 699] on p "2" at bounding box center [589, 703] width 22 height 93
click at [387, 586] on div "Room 1117 Reveal Reset Change Name Watch only Change Avatar Request a feature N…" at bounding box center [734, 382] width 1105 height 468
click at [438, 563] on div "[PERSON_NAME] [PERSON_NAME] [PERSON_NAME] [PERSON_NAME] (you) [PERSON_NAME]" at bounding box center [724, 387] width 650 height 417
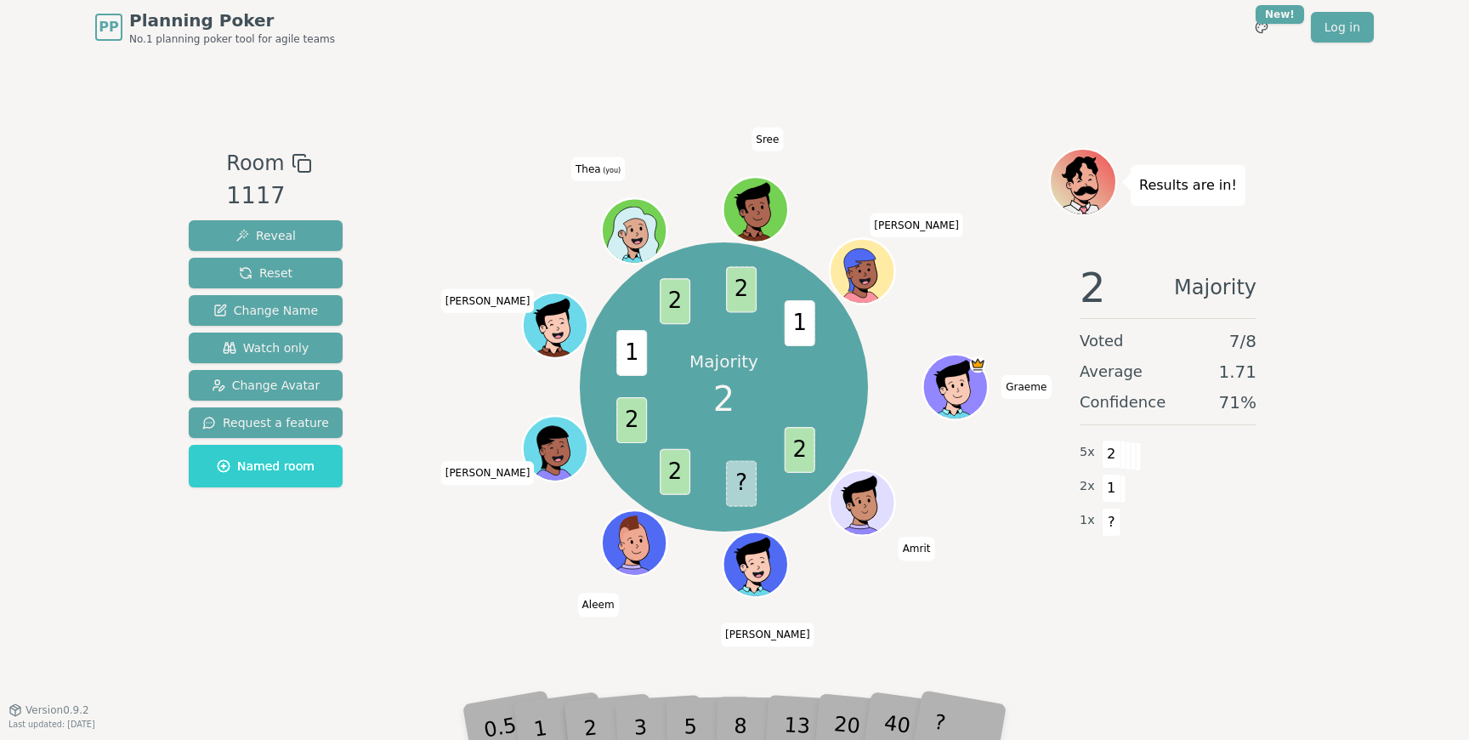
click at [429, 639] on div "Room 1117 Reveal Reset Change Name Watch only Change Avatar Request a feature N…" at bounding box center [734, 381] width 1105 height 655
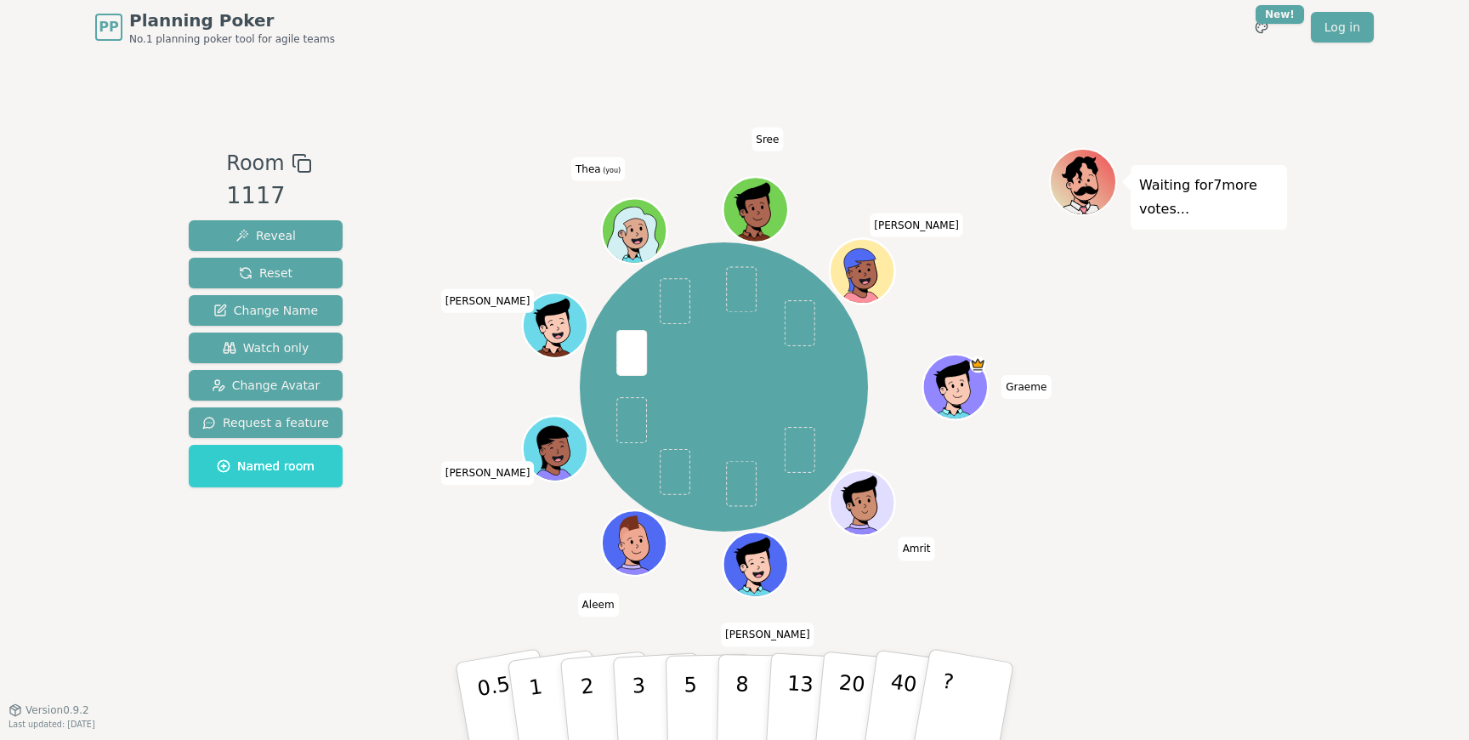
click at [473, 569] on div "[PERSON_NAME] [PERSON_NAME] [PERSON_NAME] [PERSON_NAME] (you) [PERSON_NAME]" at bounding box center [724, 387] width 650 height 417
click at [592, 695] on p "2" at bounding box center [589, 703] width 22 height 93
click at [391, 599] on div "Room 1117 Reveal Reset Change Name Watch only Change Avatar Request a feature N…" at bounding box center [734, 382] width 1105 height 468
click at [457, 609] on div "[PERSON_NAME] [PERSON_NAME] [PERSON_NAME] [PERSON_NAME] (you) [PERSON_NAME]" at bounding box center [724, 382] width 650 height 468
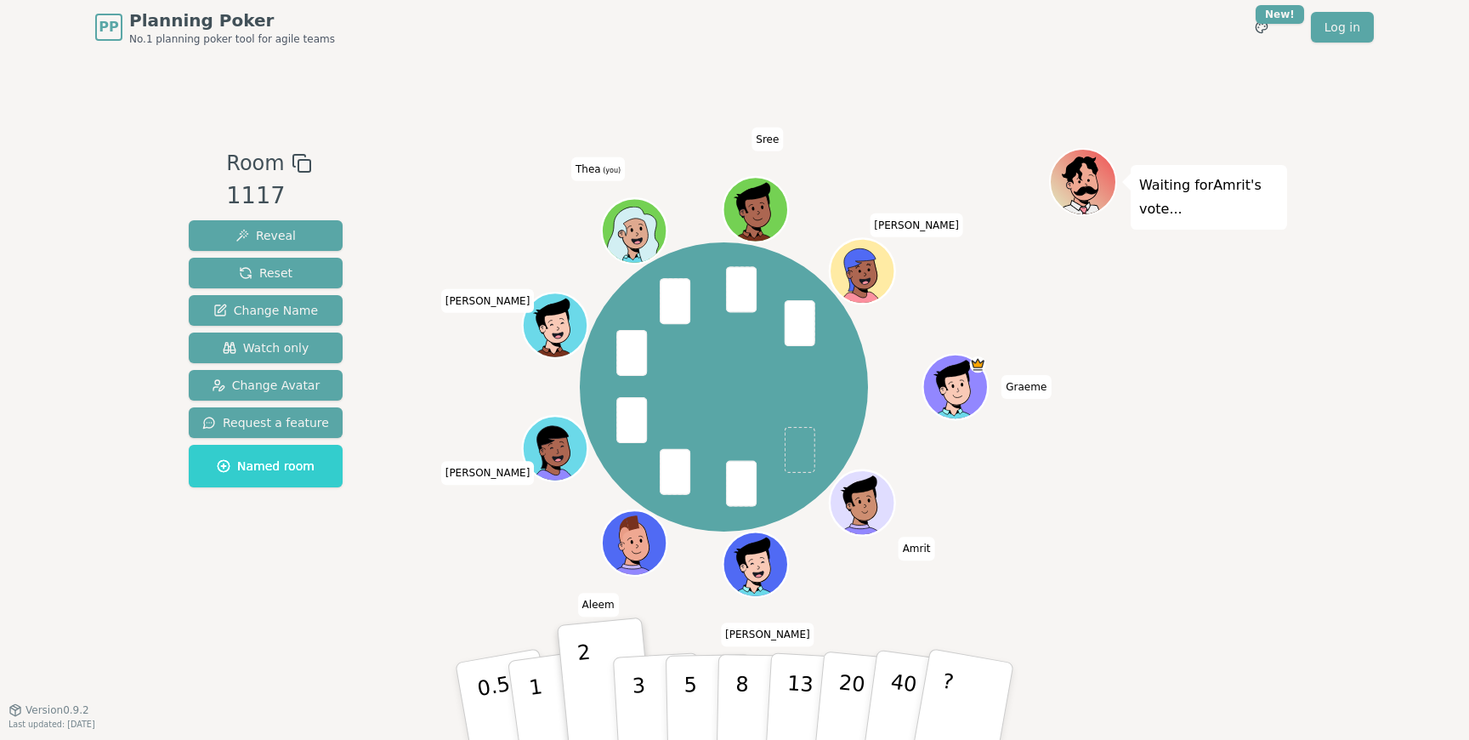
click at [439, 574] on div "[PERSON_NAME] [PERSON_NAME] [PERSON_NAME] [PERSON_NAME] (you) [PERSON_NAME]" at bounding box center [724, 387] width 650 height 417
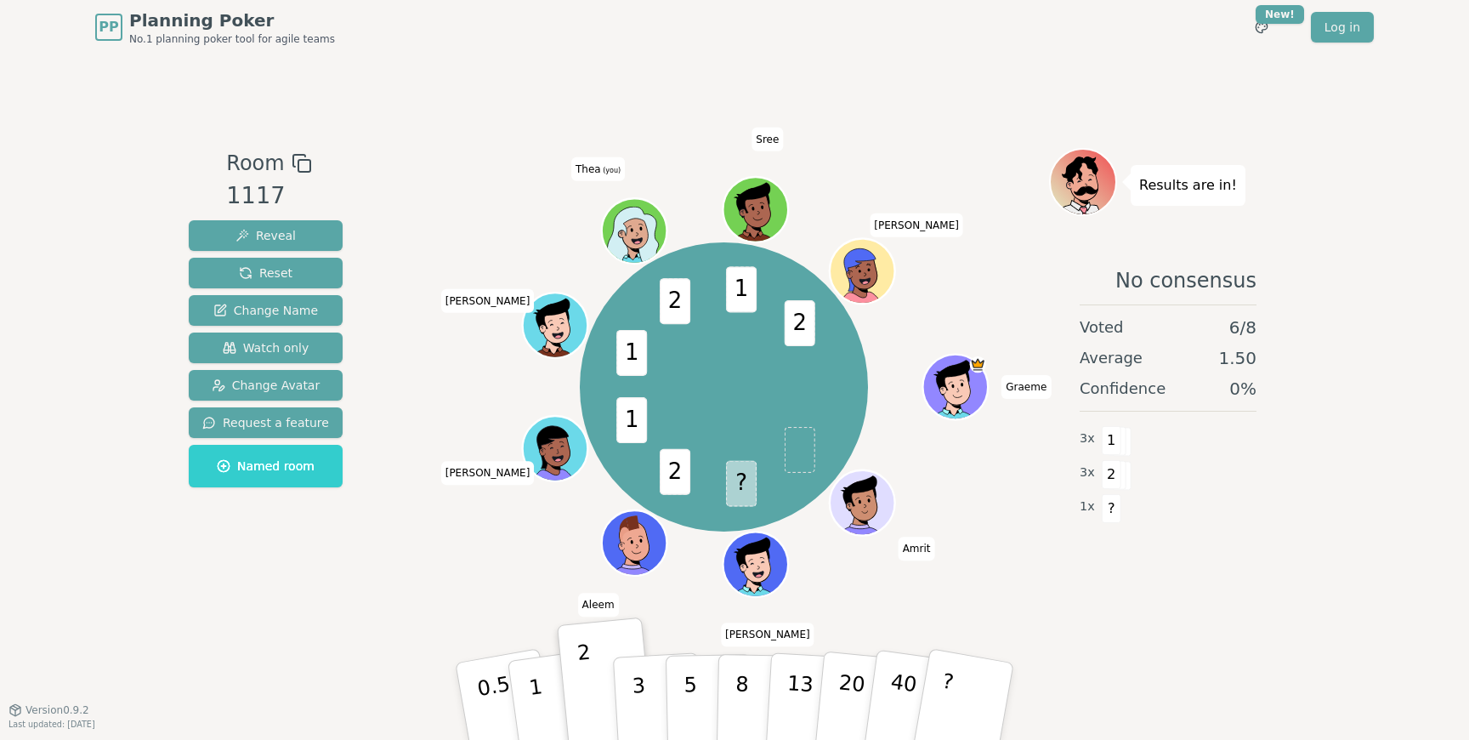
click at [456, 595] on div "? 2 1 1 2 1 2 Graeme Amrit [PERSON_NAME] [PERSON_NAME] [PERSON_NAME] (you) [PER…" at bounding box center [724, 382] width 650 height 468
click at [430, 575] on div "? 2 1 1 2 1 2 Graeme Amrit [PERSON_NAME] [PERSON_NAME] [PERSON_NAME] (you) [PER…" at bounding box center [724, 387] width 650 height 417
click at [434, 572] on div "? 2 1 1 2 1 2 Graeme Amrit [PERSON_NAME] [PERSON_NAME] [PERSON_NAME] (you) [PER…" at bounding box center [724, 387] width 650 height 417
click at [449, 610] on div "? 2 1 1 2 1 2 Graeme Amrit [PERSON_NAME] [PERSON_NAME] [PERSON_NAME] (you) [PER…" at bounding box center [724, 382] width 650 height 468
click at [460, 561] on div "? 2 1 1 2 1 2 Graeme Amrit [PERSON_NAME] [PERSON_NAME] [PERSON_NAME] (you) [PER…" at bounding box center [724, 387] width 650 height 417
